Goal: Check status: Check status

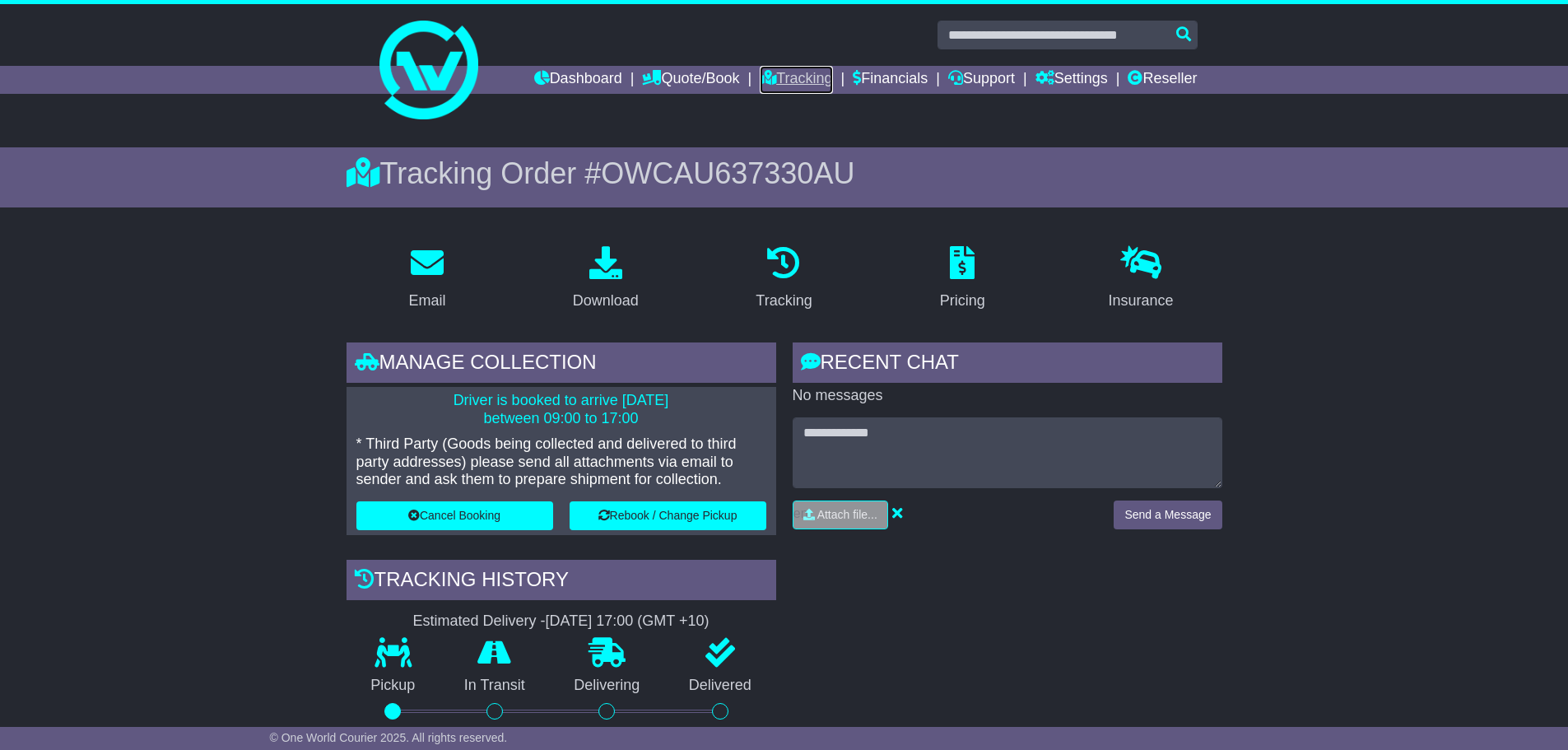
click at [789, 72] on link "Tracking" at bounding box center [796, 80] width 72 height 28
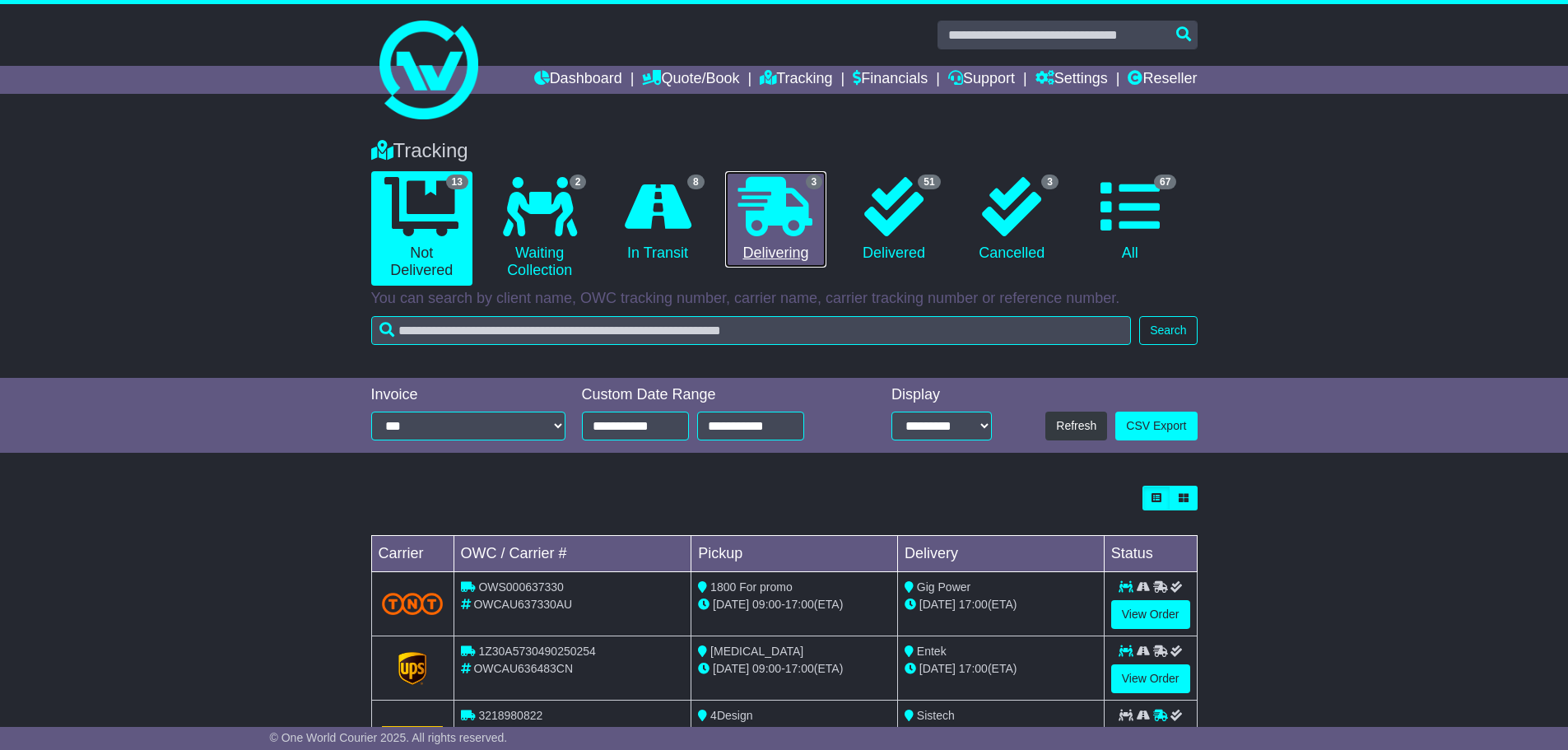
click at [793, 240] on link "3 Delivering" at bounding box center [775, 219] width 101 height 98
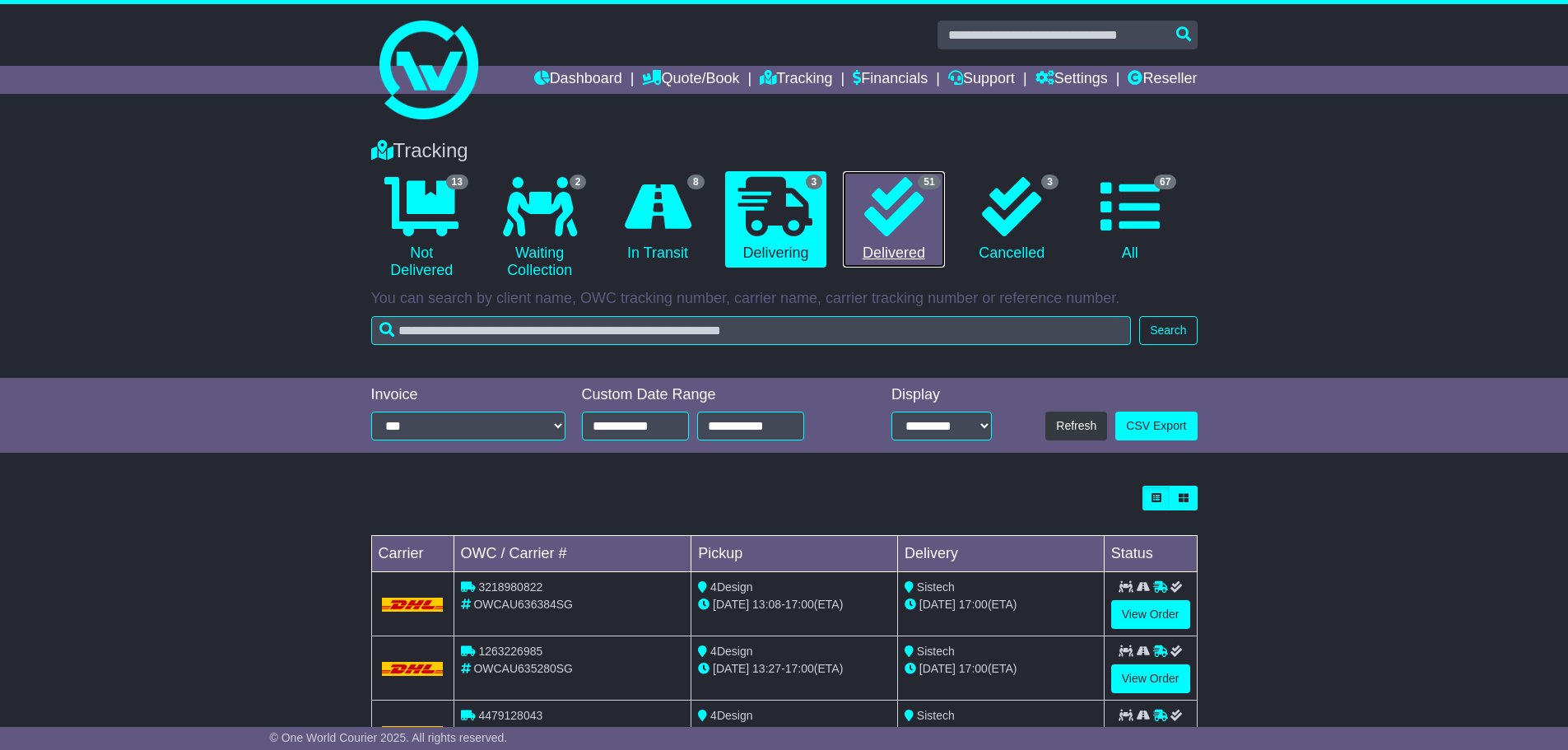
click at [898, 221] on icon at bounding box center [894, 206] width 59 height 59
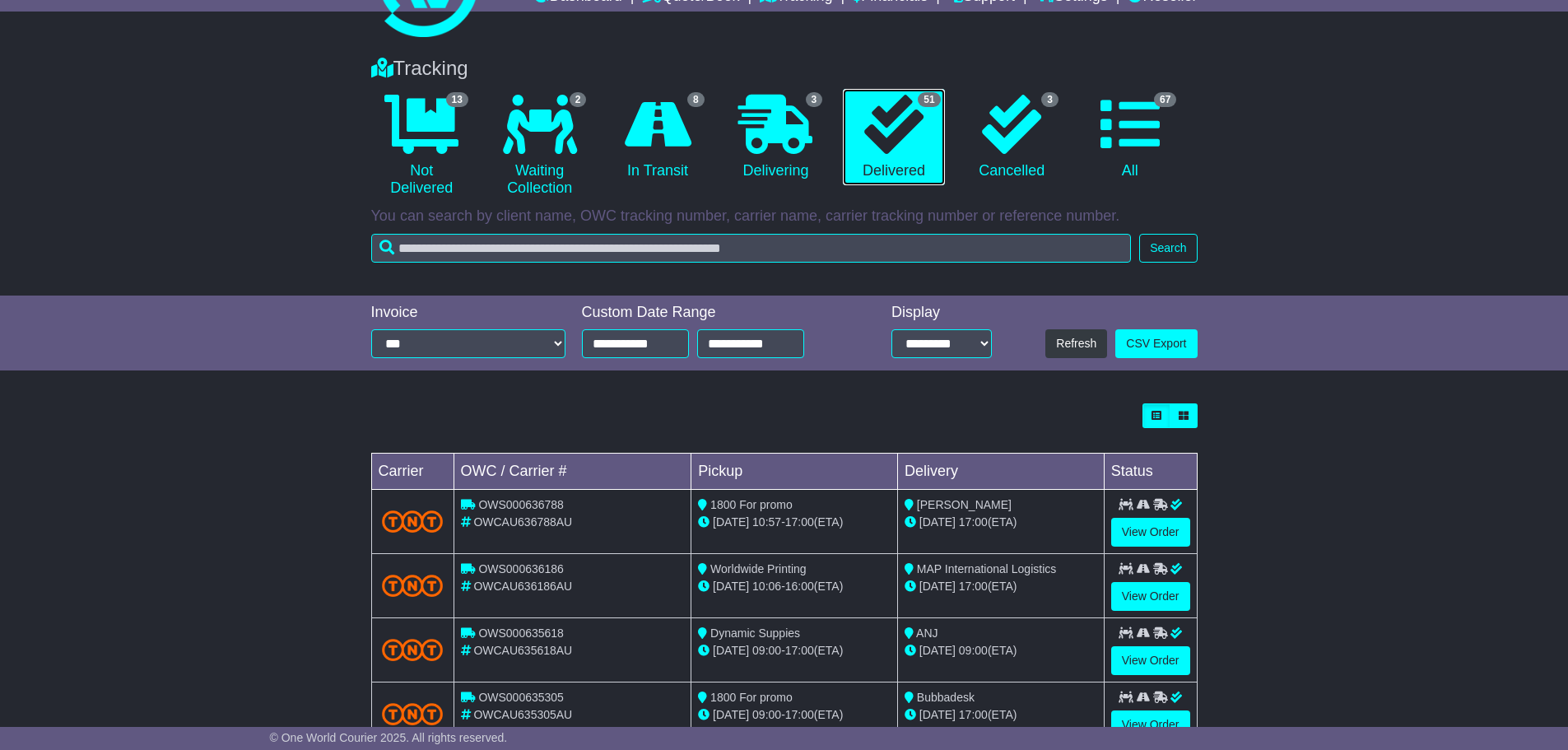
scroll to position [164, 0]
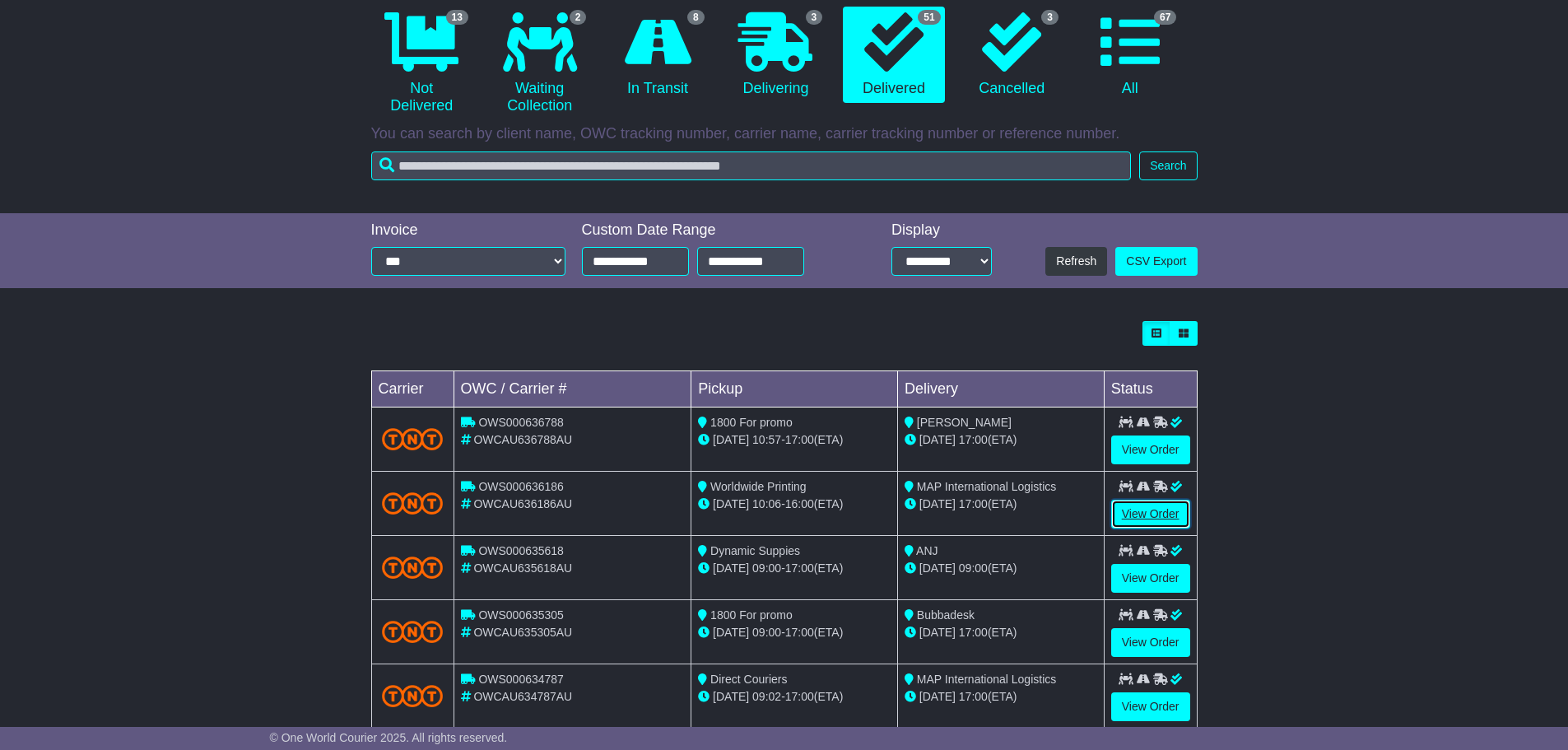
click at [1161, 514] on link "View Order" at bounding box center [1150, 514] width 79 height 29
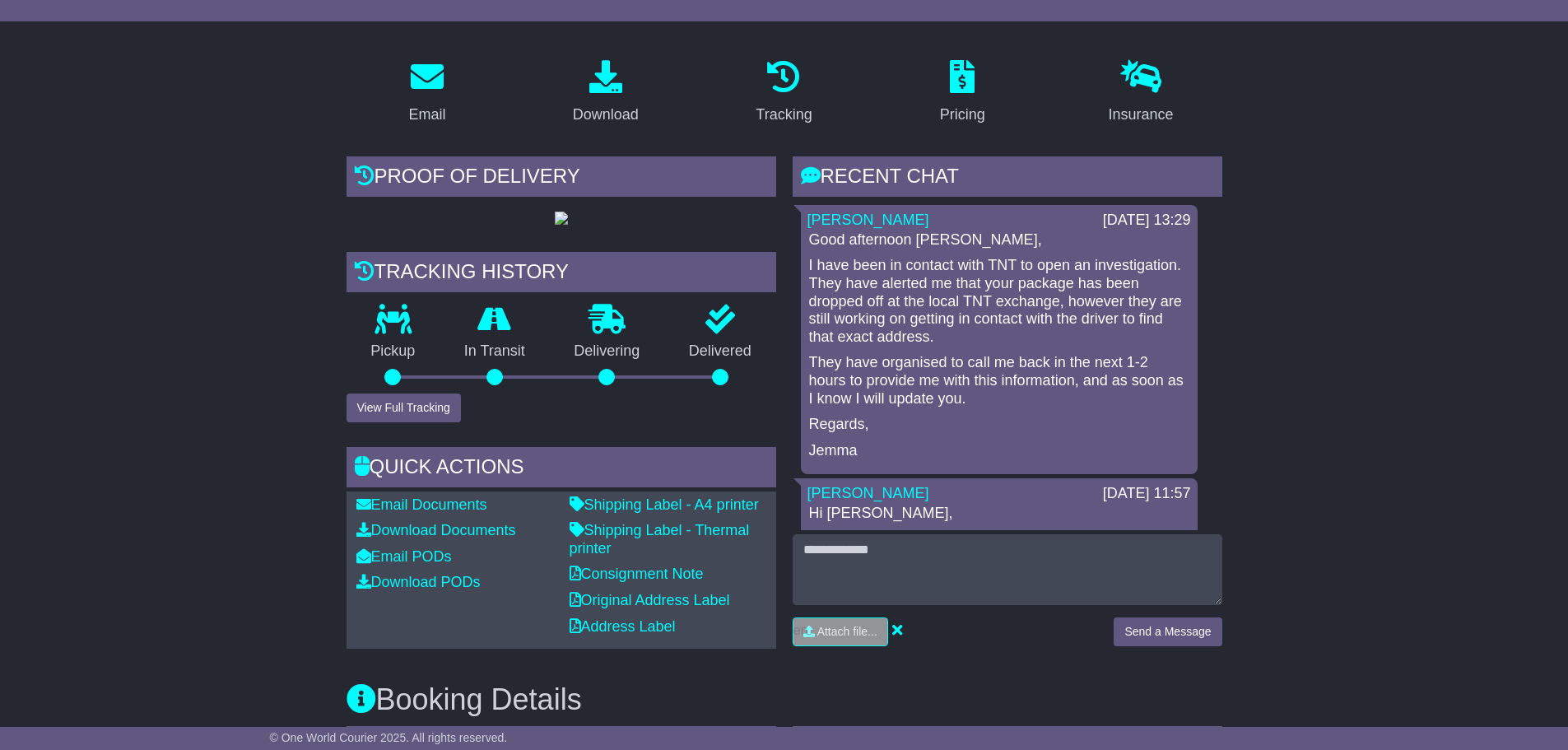
scroll to position [247, 0]
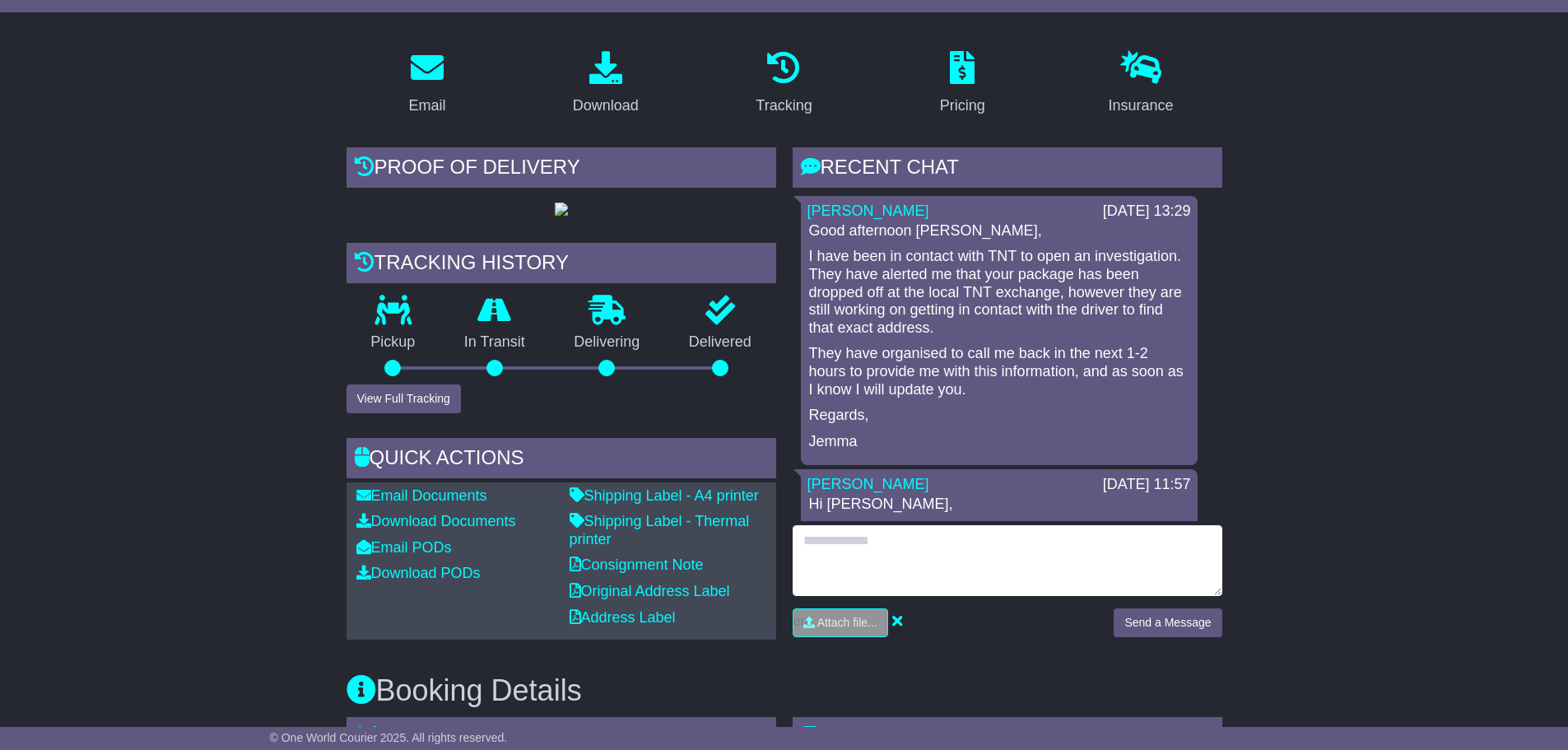
click at [989, 554] on textarea at bounding box center [1007, 560] width 429 height 71
type textarea "**********"
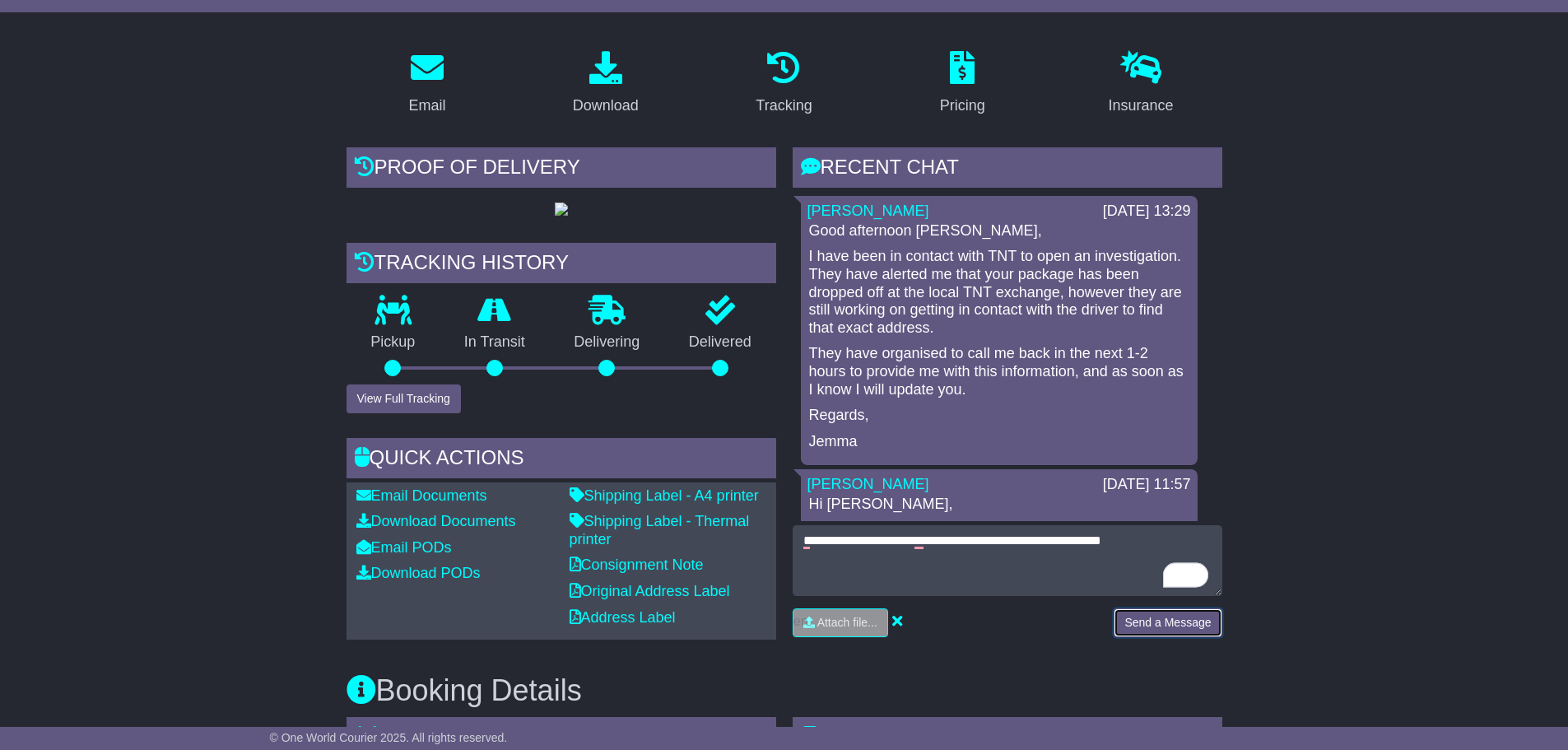
click at [1158, 626] on button "Send a Message" at bounding box center [1168, 623] width 108 height 29
